Goal: Book appointment/travel/reservation

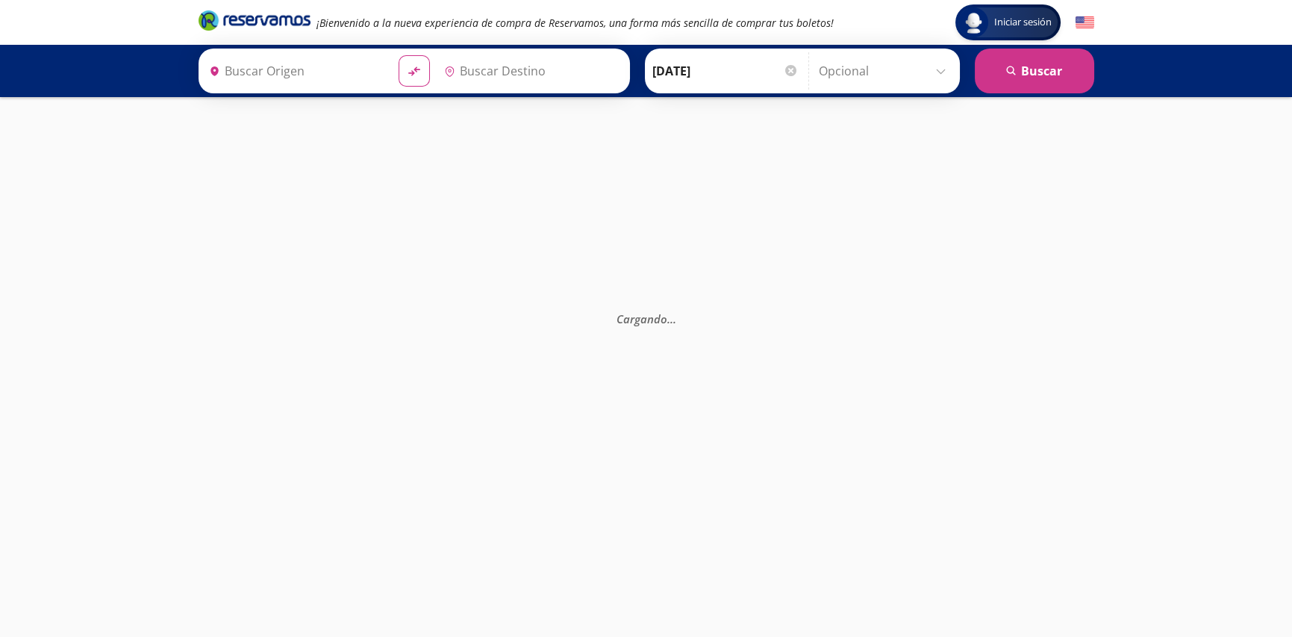
type input "[GEOGRAPHIC_DATA], [GEOGRAPHIC_DATA]"
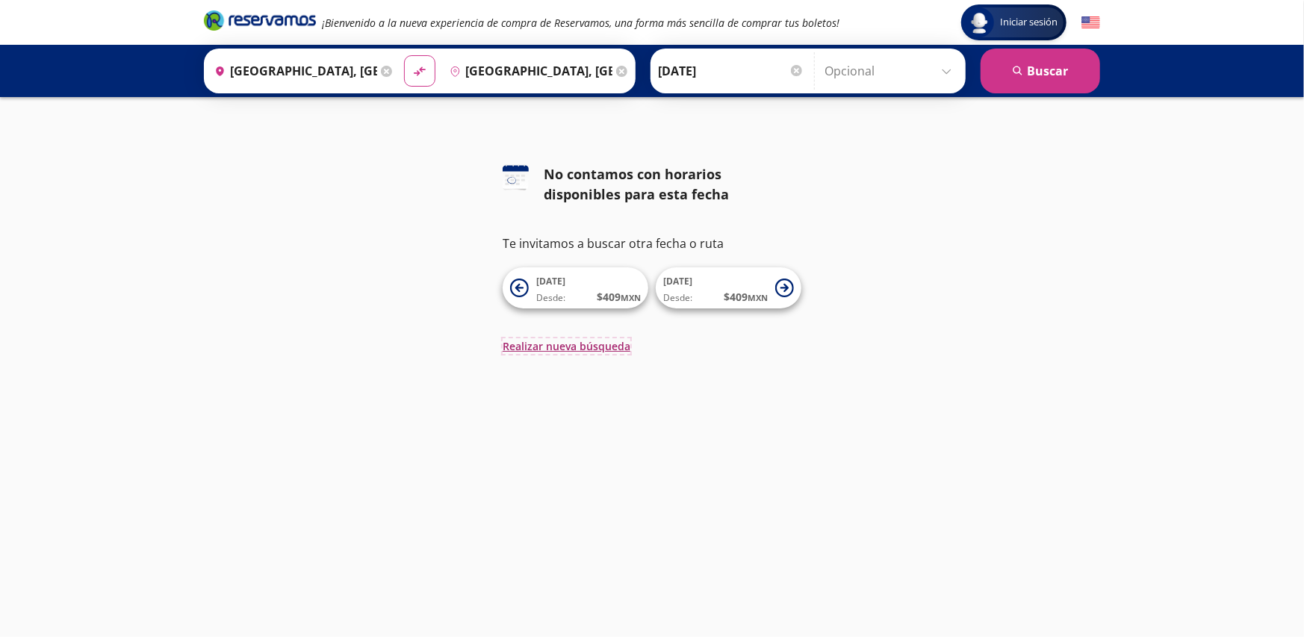
click at [534, 345] on button "Realizar nueva búsqueda" at bounding box center [566, 346] width 128 height 16
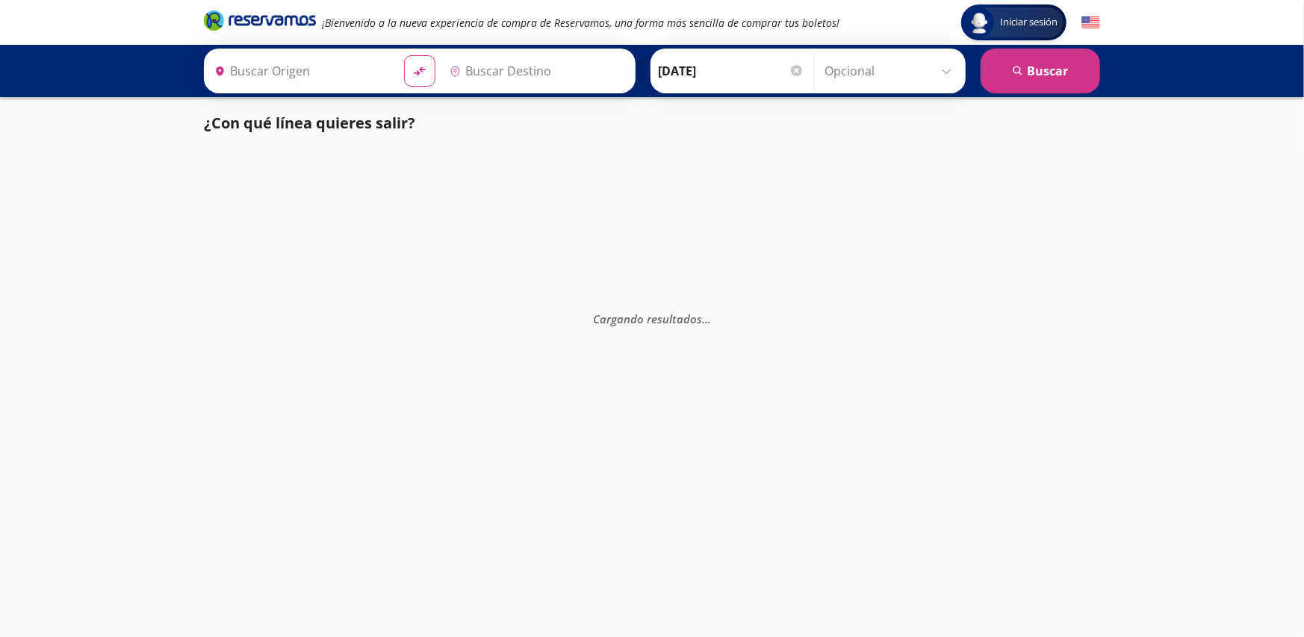
type input "[GEOGRAPHIC_DATA], [GEOGRAPHIC_DATA]"
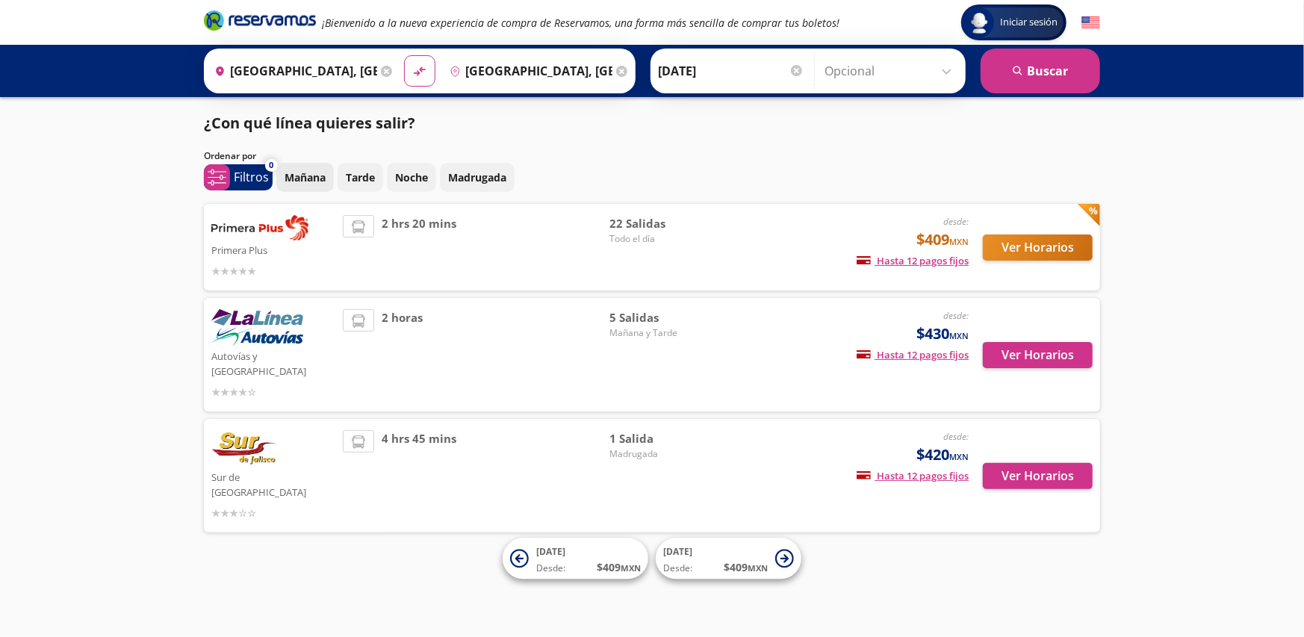
click at [312, 175] on p "Mañana" at bounding box center [304, 177] width 41 height 16
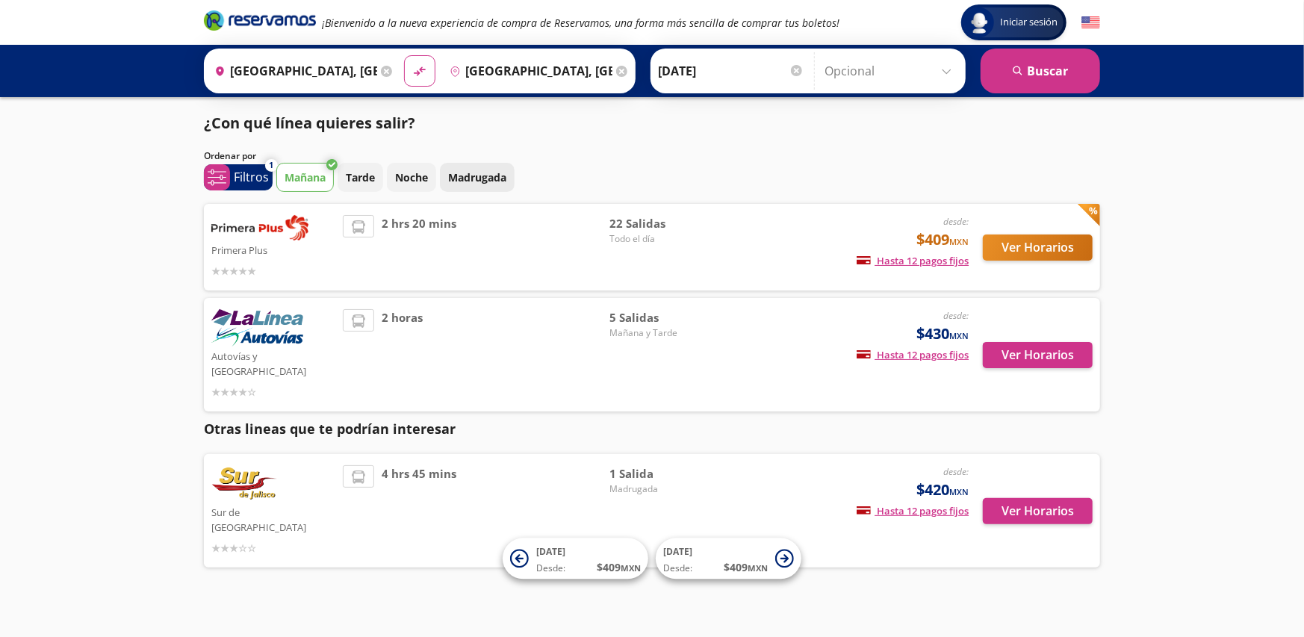
click at [459, 181] on p "Madrugada" at bounding box center [477, 177] width 58 height 16
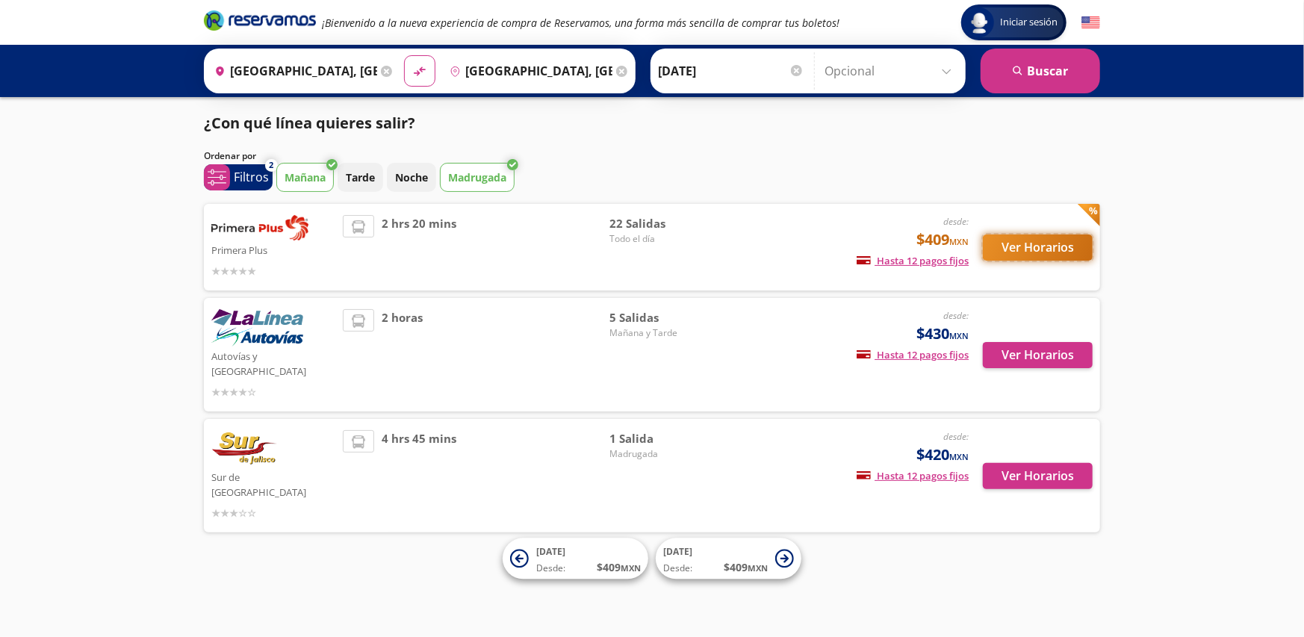
click at [1036, 251] on button "Ver Horarios" at bounding box center [1038, 247] width 110 height 26
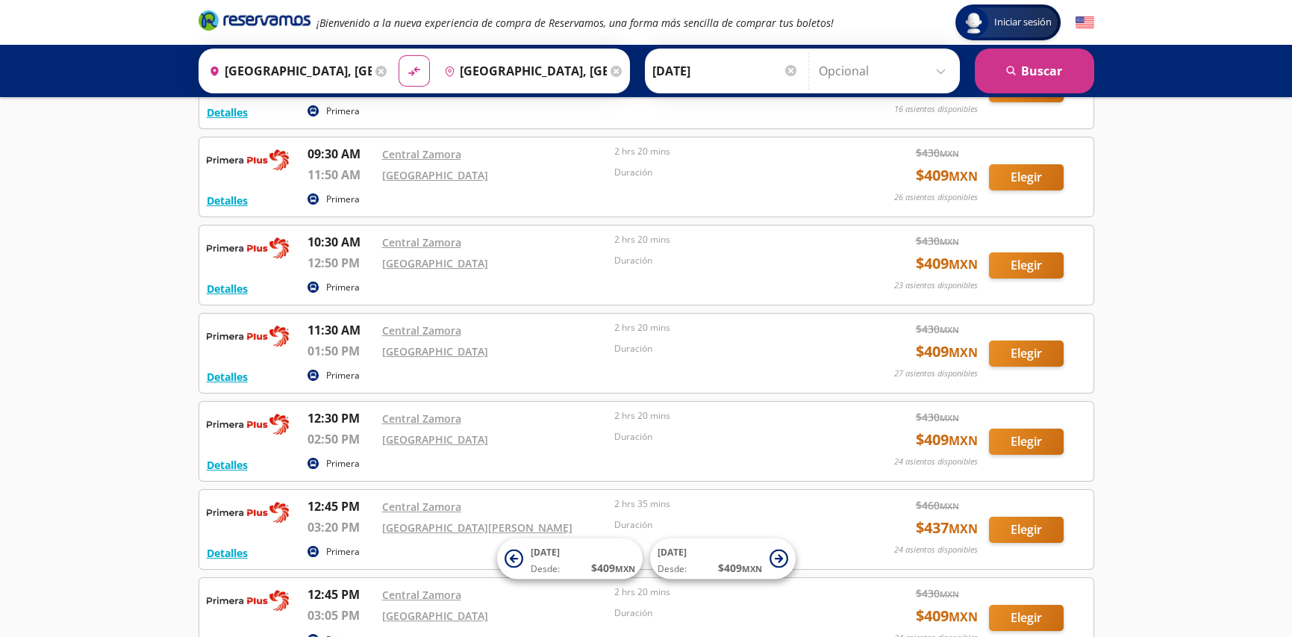
scroll to position [597, 0]
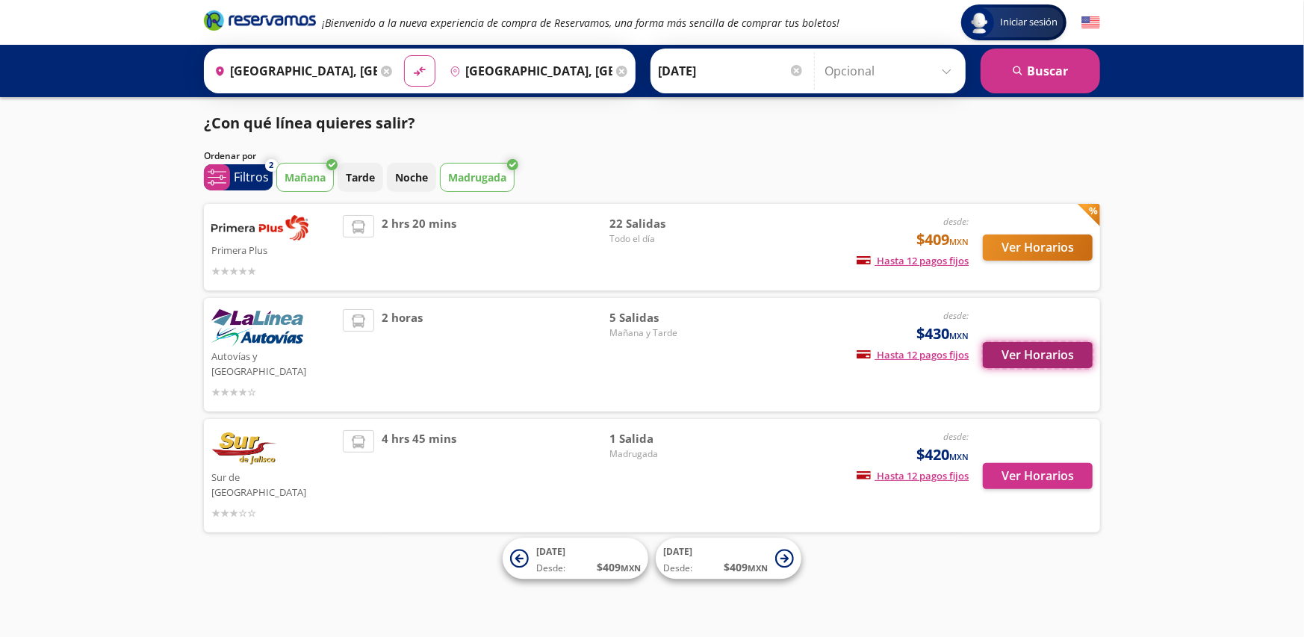
click at [1053, 346] on button "Ver Horarios" at bounding box center [1038, 355] width 110 height 26
